Goal: Navigation & Orientation: Find specific page/section

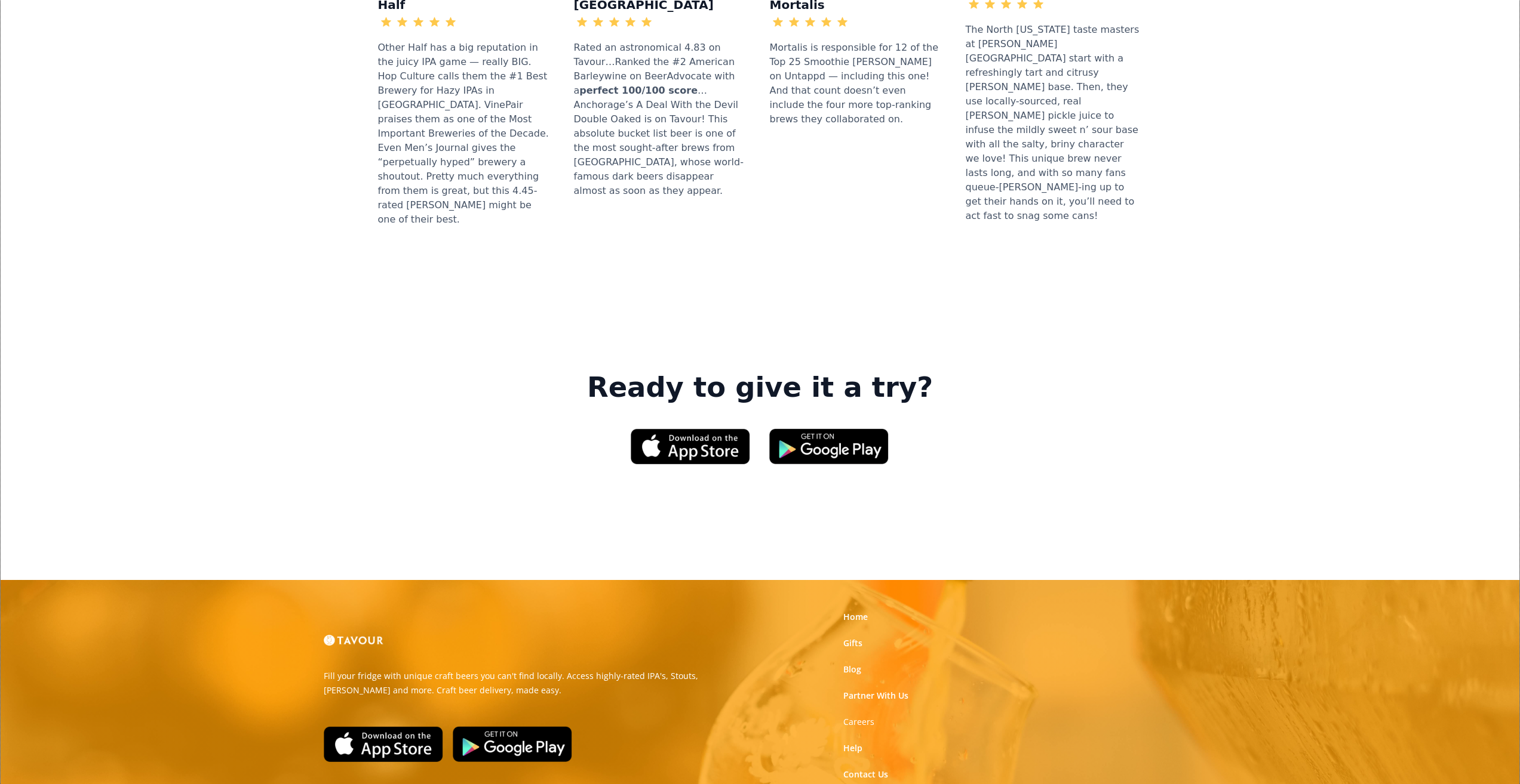
scroll to position [1591, 0]
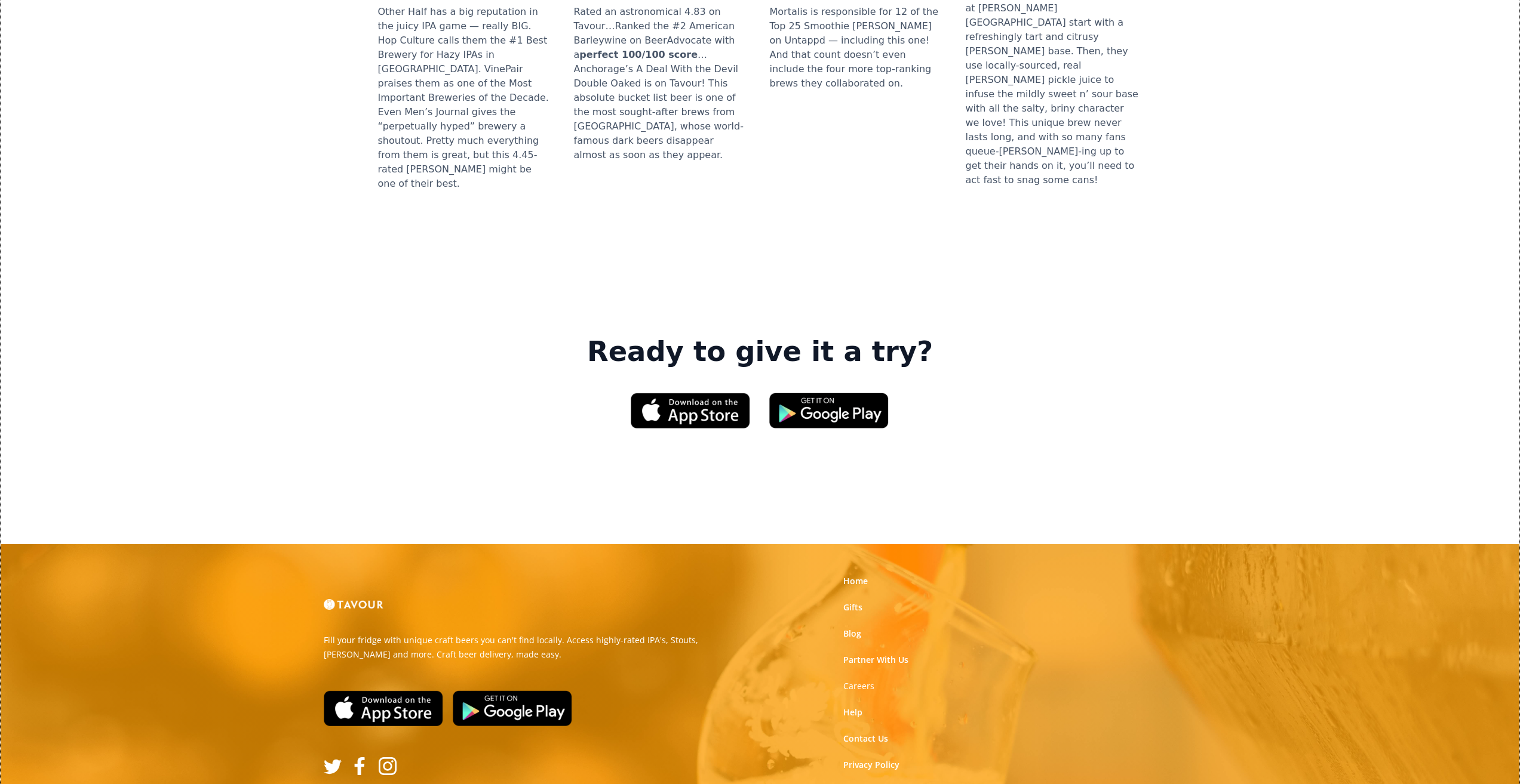
click at [848, 784] on link "Terms of Use" at bounding box center [870, 791] width 54 height 12
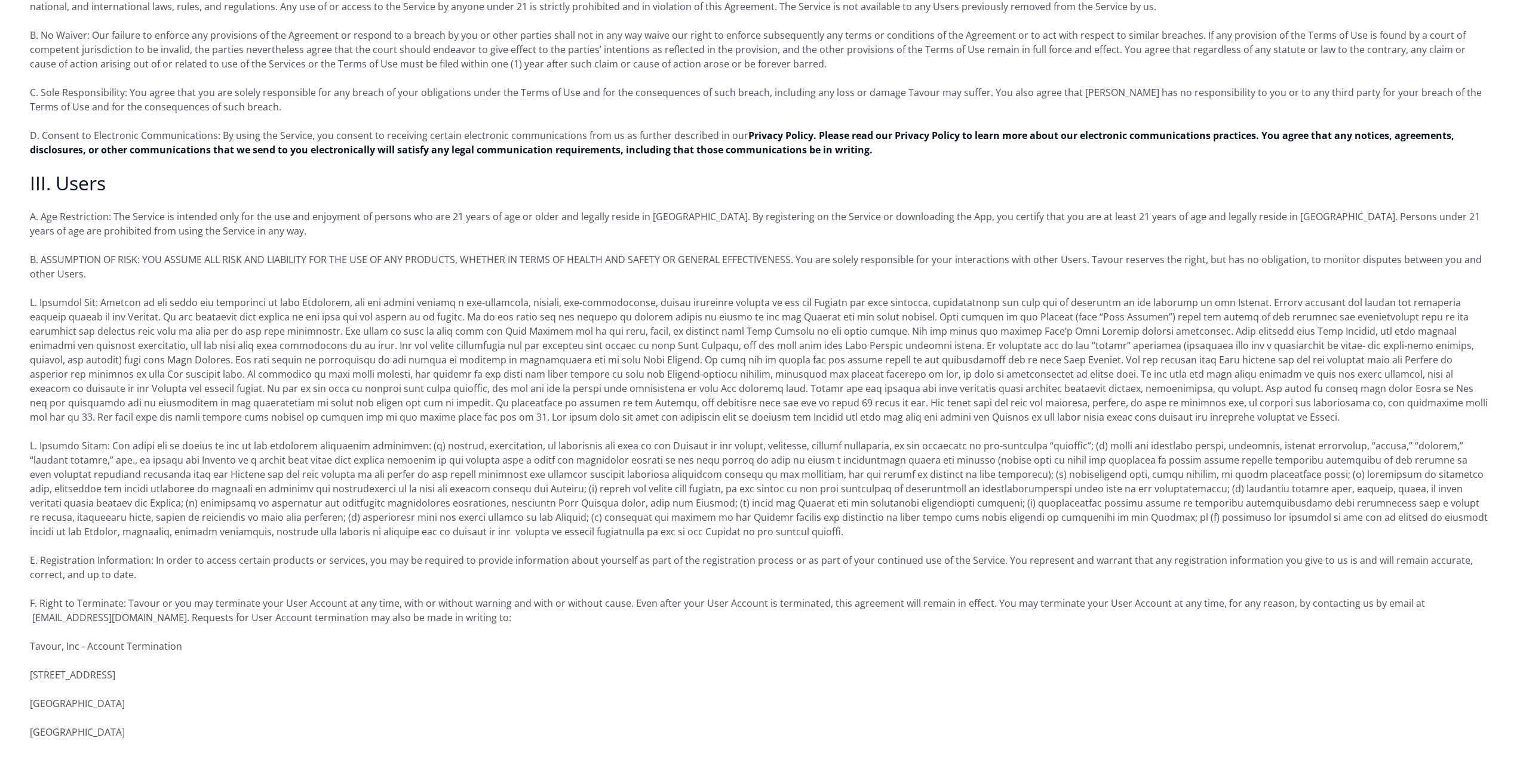
scroll to position [776, 0]
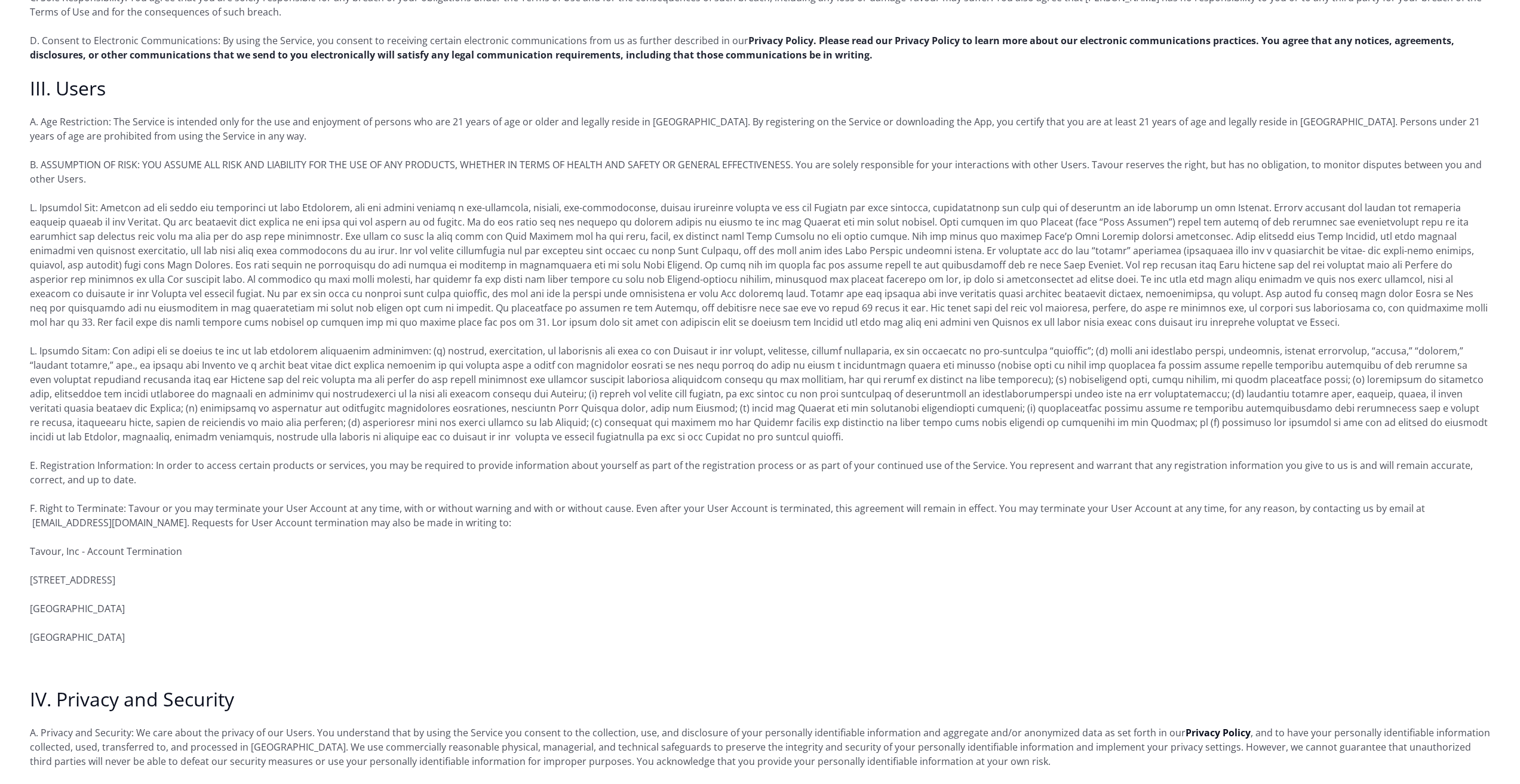
click at [230, 57] on strong "Privacy Policy. Please read our Privacy Policy to learn more about our electron…" at bounding box center [742, 47] width 1425 height 27
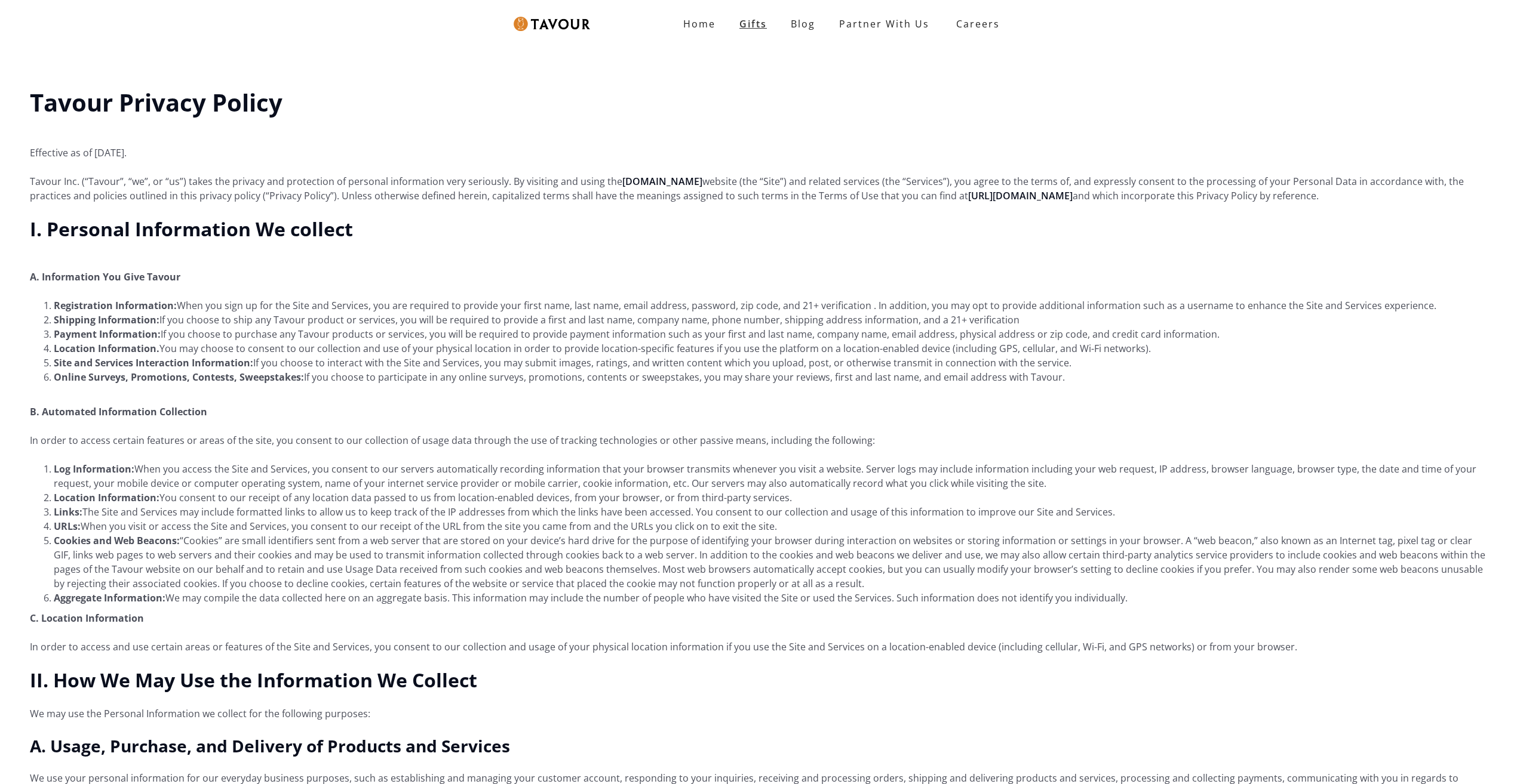
click at [772, 27] on link "Gifts" at bounding box center [753, 23] width 51 height 24
